Goal: Transaction & Acquisition: Purchase product/service

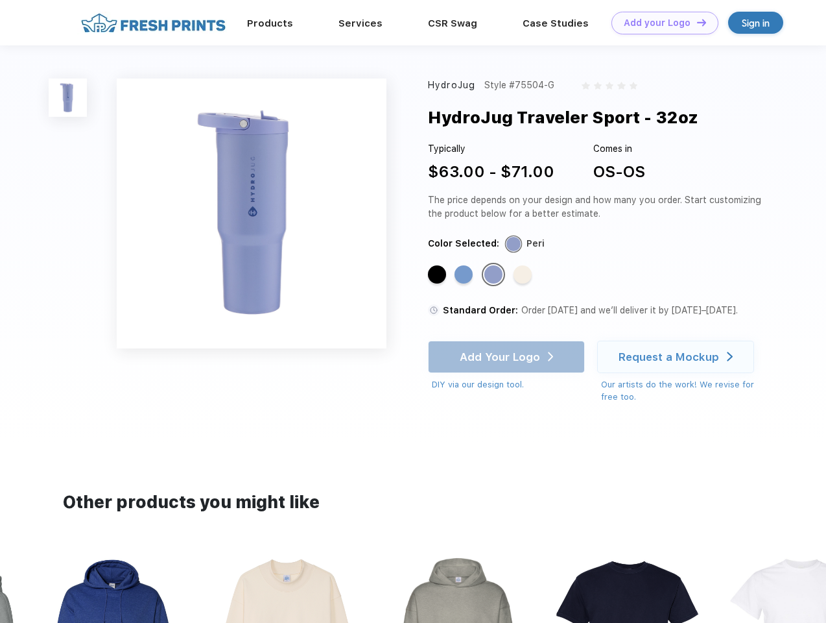
click at [660, 23] on link "Add your Logo Design Tool" at bounding box center [665, 23] width 107 height 23
click at [0, 0] on div "Design Tool" at bounding box center [0, 0] width 0 height 0
click at [696, 22] on link "Add your Logo Design Tool" at bounding box center [665, 23] width 107 height 23
click at [68, 97] on img at bounding box center [68, 97] width 38 height 38
click at [438, 275] on div "Standard Color" at bounding box center [437, 274] width 18 height 18
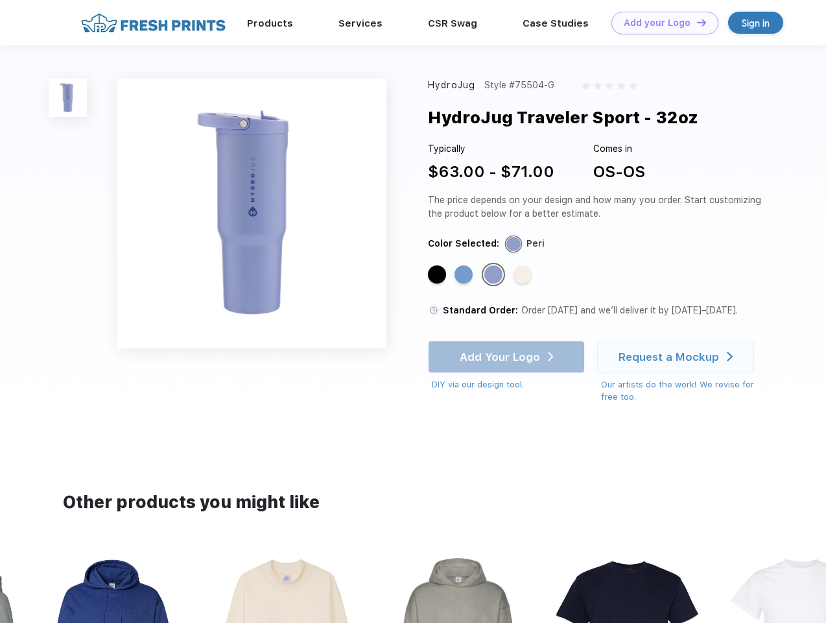
click at [465, 275] on div "Standard Color" at bounding box center [464, 274] width 18 height 18
click at [495, 275] on div "Standard Color" at bounding box center [494, 274] width 18 height 18
click at [524, 275] on div "Standard Color" at bounding box center [523, 274] width 18 height 18
click at [508, 357] on div "Add Your Logo DIY via our design tool. Ah shoot! This product isn't up in our d…" at bounding box center [506, 366] width 157 height 51
click at [678, 357] on div "Request a Mockup" at bounding box center [669, 356] width 101 height 13
